Goal: Transaction & Acquisition: Purchase product/service

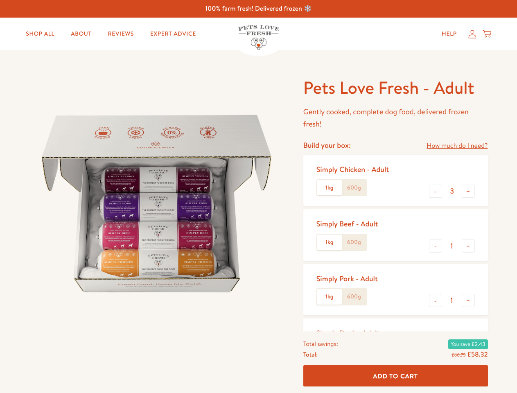
click at [258, 196] on img at bounding box center [156, 204] width 254 height 254
click at [457, 146] on link "How much do I need?" at bounding box center [456, 145] width 61 height 11
click at [0, 0] on div "Feeding guide Find out exactly how much food your dog needs Select a breed Affe…" at bounding box center [0, 0] width 0 height 0
click at [468, 191] on button "+" at bounding box center [468, 191] width 13 height 13
type input "4"
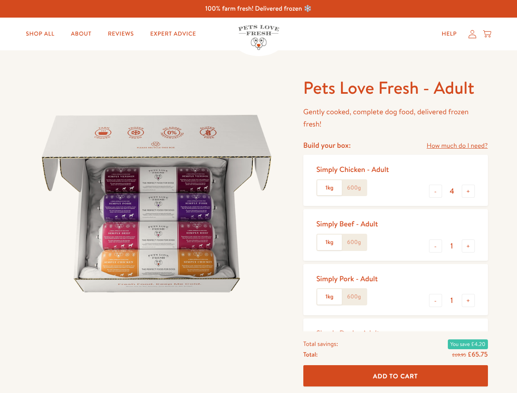
click at [435, 246] on button "-" at bounding box center [435, 245] width 13 height 13
click at [468, 246] on button "+" at bounding box center [468, 245] width 13 height 13
type input "1"
click at [435, 300] on button "-" at bounding box center [435, 300] width 13 height 13
click at [468, 300] on button "+" at bounding box center [468, 300] width 13 height 13
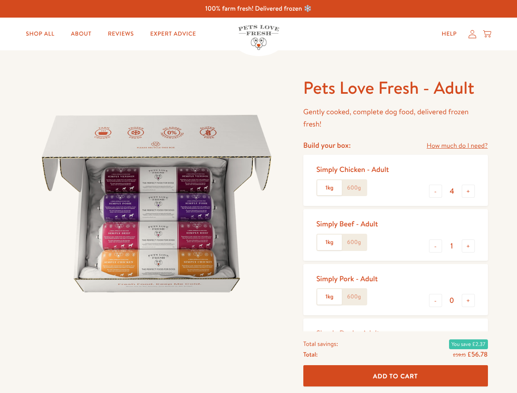
type input "1"
click at [395, 376] on span "Add To Cart" at bounding box center [395, 375] width 45 height 9
